Goal: Information Seeking & Learning: Learn about a topic

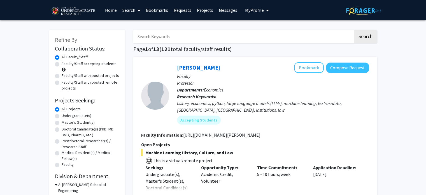
click at [76, 76] on label "Faculty/Staff with posted projects" at bounding box center [90, 76] width 57 height 6
click at [65, 76] on input "Faculty/Staff with posted projects" at bounding box center [64, 75] width 4 height 4
radio input "true"
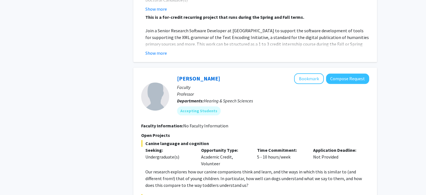
scroll to position [2768, 0]
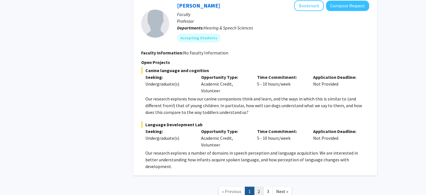
click at [261, 186] on link "2" at bounding box center [259, 191] width 10 height 10
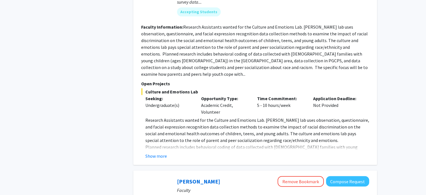
scroll to position [1332, 0]
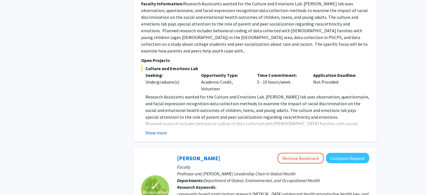
click at [150, 129] on button "Show more" at bounding box center [156, 132] width 22 height 7
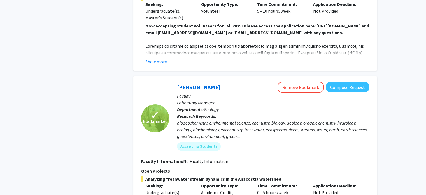
scroll to position [2001, 0]
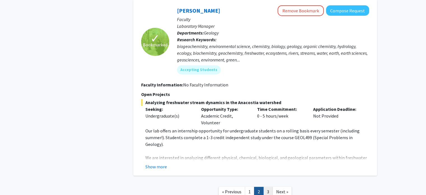
click at [269, 187] on link "3" at bounding box center [268, 192] width 10 height 10
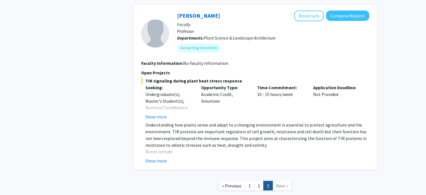
scroll to position [1011, 0]
click at [155, 157] on button "Show more" at bounding box center [156, 160] width 22 height 7
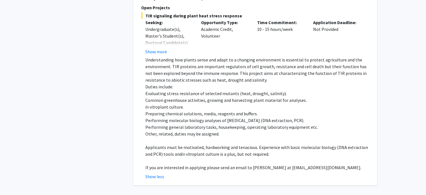
scroll to position [1126, 0]
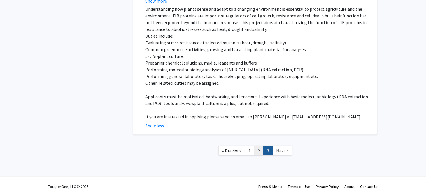
click at [258, 147] on link "2" at bounding box center [259, 151] width 10 height 10
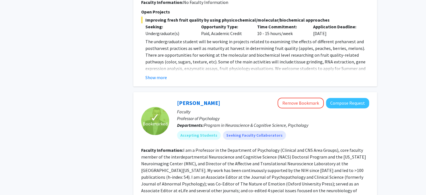
scroll to position [355, 0]
